Goal: Task Accomplishment & Management: Manage account settings

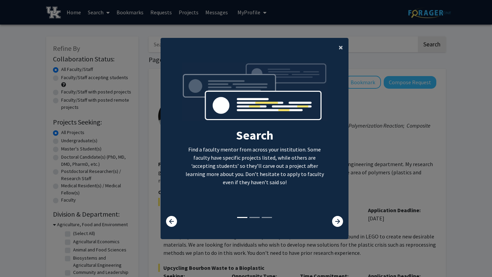
click at [340, 46] on span "×" at bounding box center [340, 47] width 4 height 11
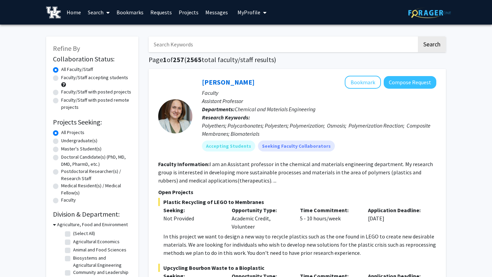
click at [247, 14] on span "My Profile" at bounding box center [248, 12] width 23 height 7
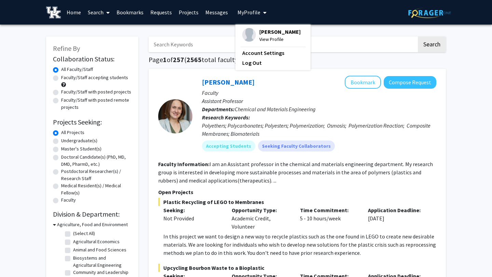
click at [250, 37] on img at bounding box center [249, 35] width 14 height 14
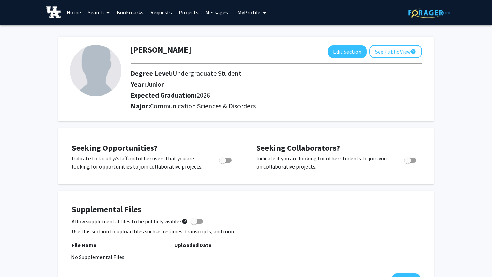
click at [337, 55] on button "Edit Section" at bounding box center [347, 51] width 39 height 13
select select "junior"
select select "2026"
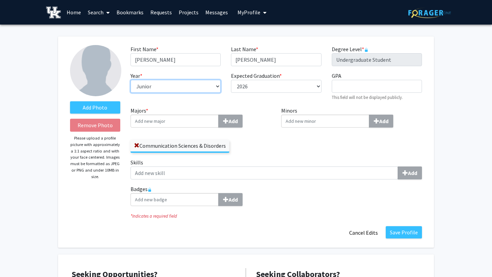
click at [198, 86] on select "--- First-year Sophomore Junior Senior Postbaccalaureate Certificate" at bounding box center [175, 86] width 90 height 13
select select "senior"
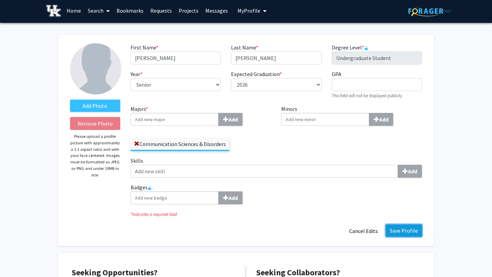
click at [406, 229] on button "Save Profile" at bounding box center [404, 231] width 36 height 12
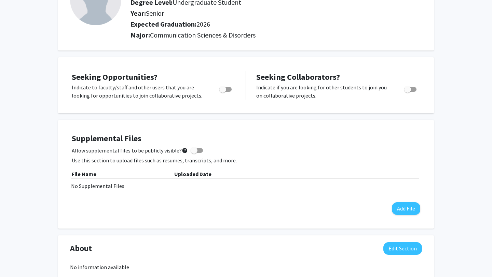
scroll to position [0, 0]
